Goal: Check status

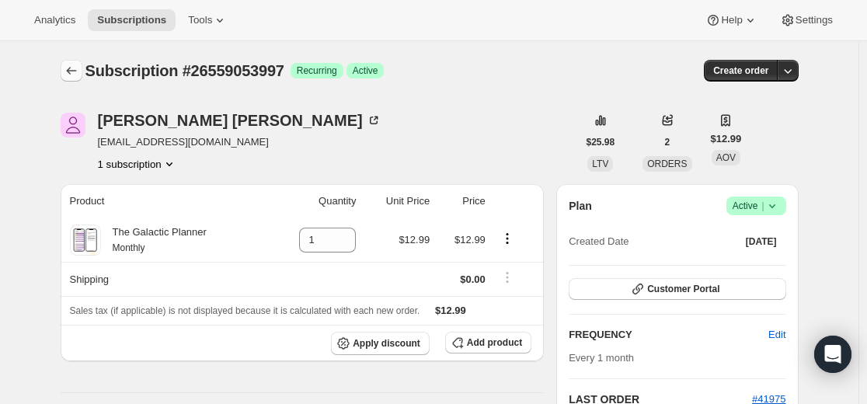
click at [73, 72] on icon "Subscriptions" at bounding box center [72, 71] width 16 height 16
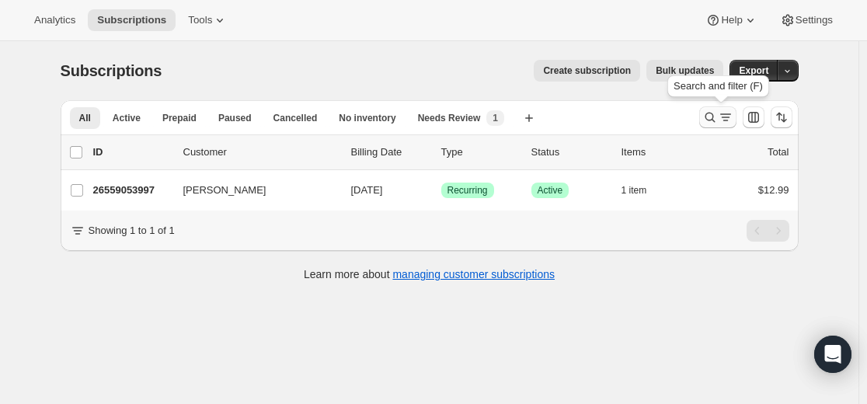
click at [713, 112] on icon "Search and filter results" at bounding box center [710, 118] width 16 height 16
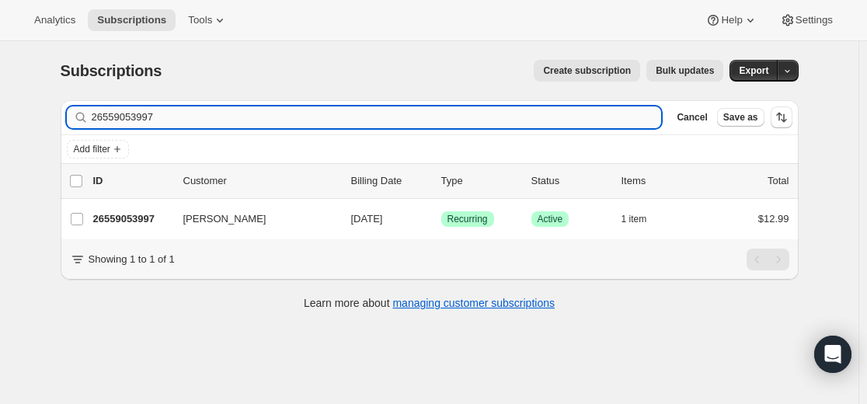
click at [454, 122] on input "26559053997" at bounding box center [377, 117] width 570 height 22
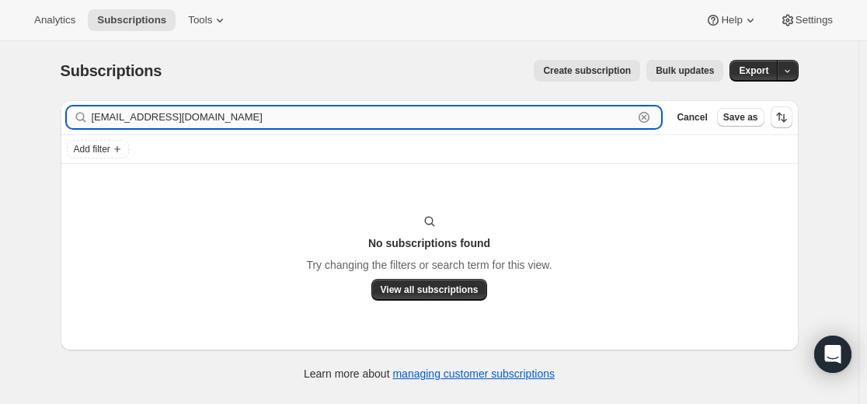
click at [229, 123] on input "[EMAIL_ADDRESS][DOMAIN_NAME]" at bounding box center [363, 117] width 542 height 22
paste input "23682449581"
type input "23682449581"
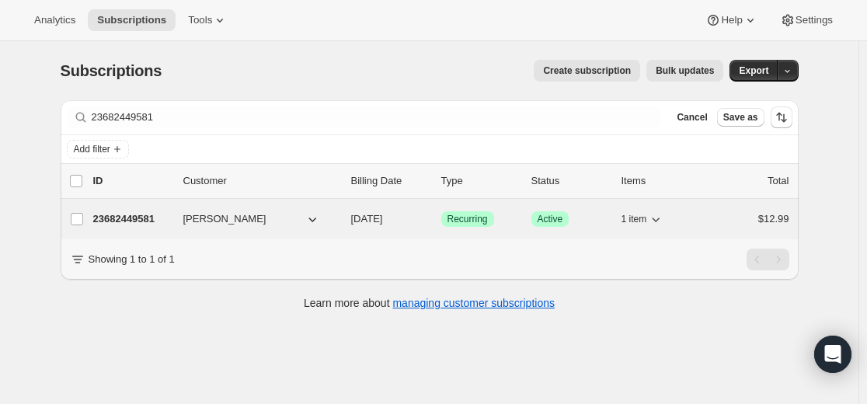
click at [120, 221] on p "23682449581" at bounding box center [132, 219] width 78 height 16
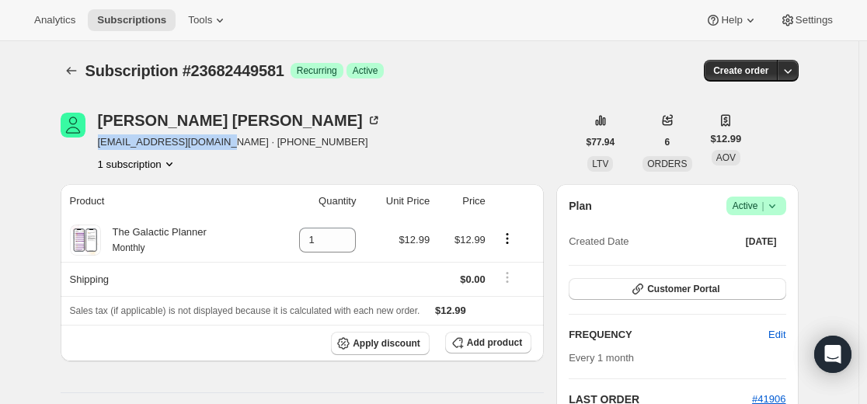
drag, startPoint x: 101, startPoint y: 141, endPoint x: 229, endPoint y: 148, distance: 128.4
click at [229, 148] on span "[EMAIL_ADDRESS][DOMAIN_NAME] · [PHONE_NUMBER]" at bounding box center [240, 142] width 284 height 16
copy span "[EMAIL_ADDRESS][DOMAIN_NAME]"
click at [65, 75] on button "Subscriptions" at bounding box center [72, 71] width 22 height 22
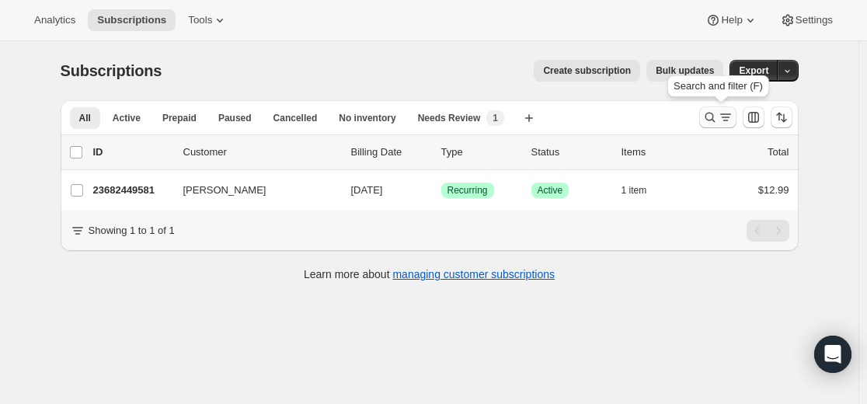
click at [715, 120] on icon "Search and filter results" at bounding box center [710, 118] width 16 height 16
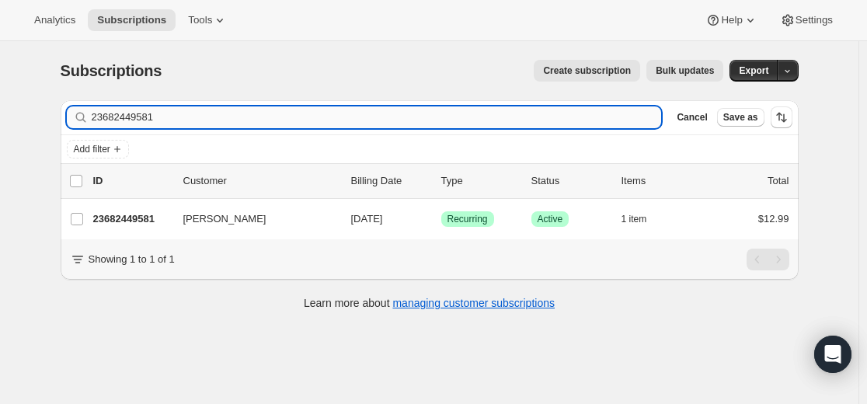
click at [486, 112] on input "23682449581" at bounding box center [377, 117] width 570 height 22
type input "[EMAIL_ADDRESS][DOMAIN_NAME]"
